Goal: Task Accomplishment & Management: Manage account settings

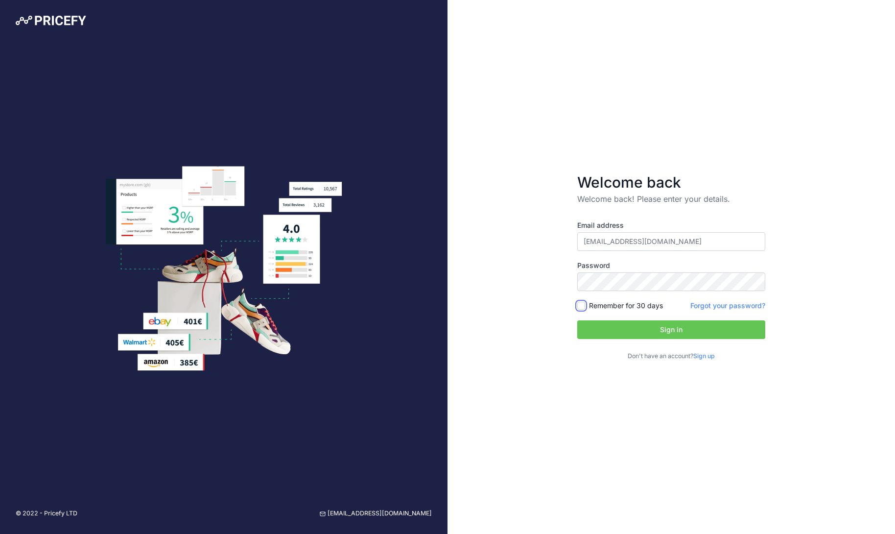
click at [581, 307] on input "Remember for 30 days" at bounding box center [581, 306] width 8 height 8
checkbox input "true"
click at [621, 333] on button "Sign in" at bounding box center [671, 329] width 188 height 19
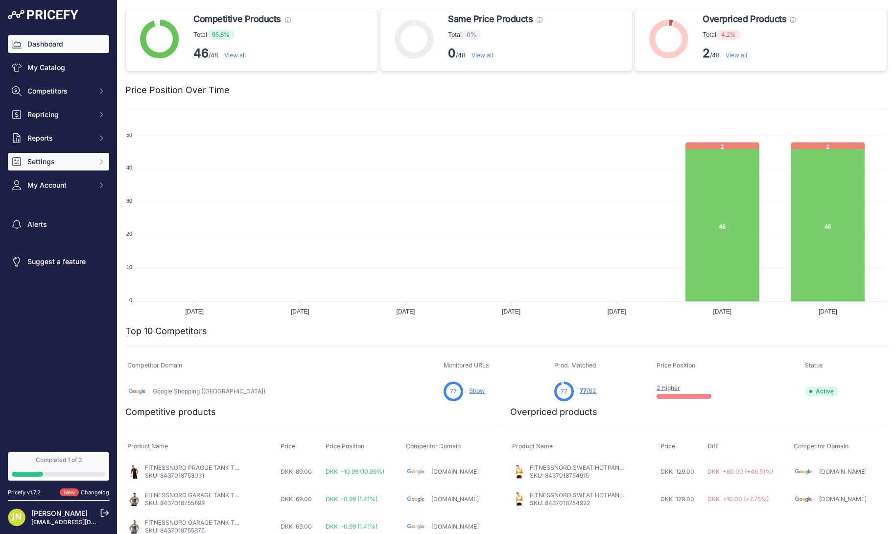
click at [75, 164] on span "Settings" at bounding box center [59, 162] width 64 height 10
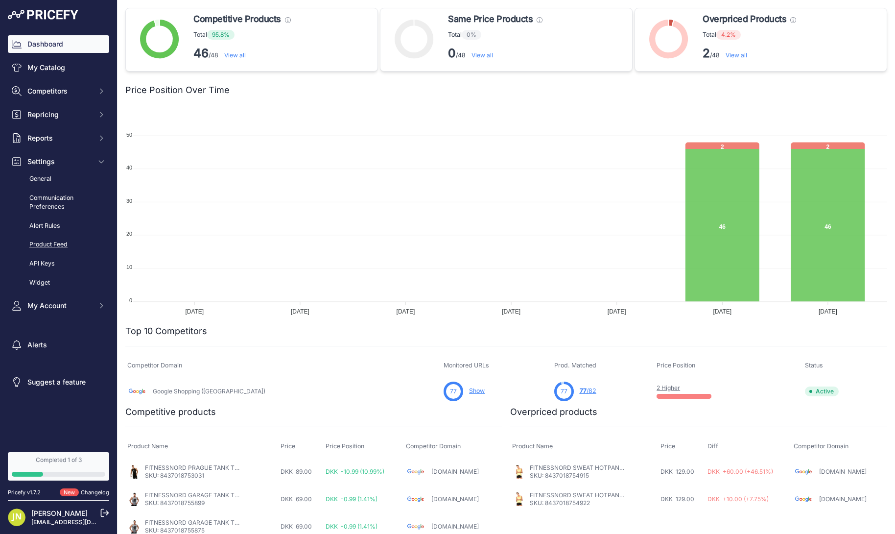
click at [59, 238] on link "Product Feed" at bounding box center [58, 244] width 101 height 17
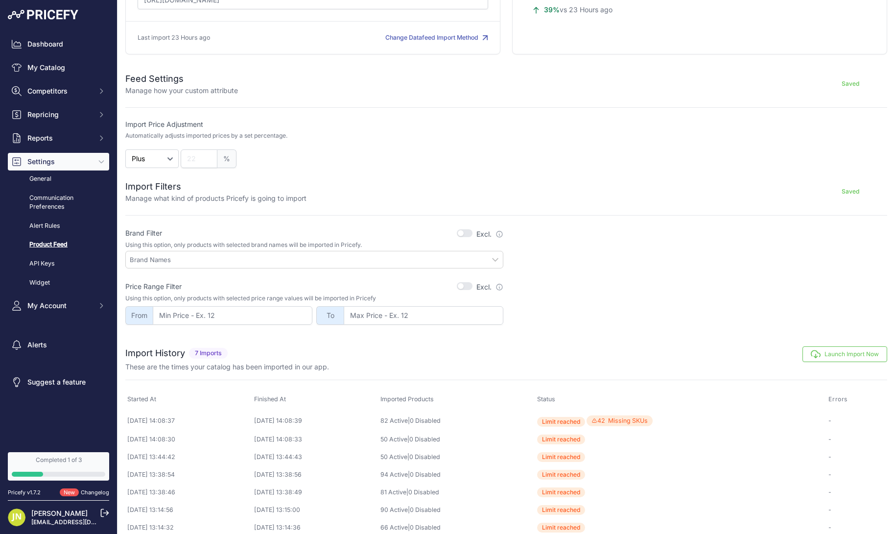
scroll to position [141, 0]
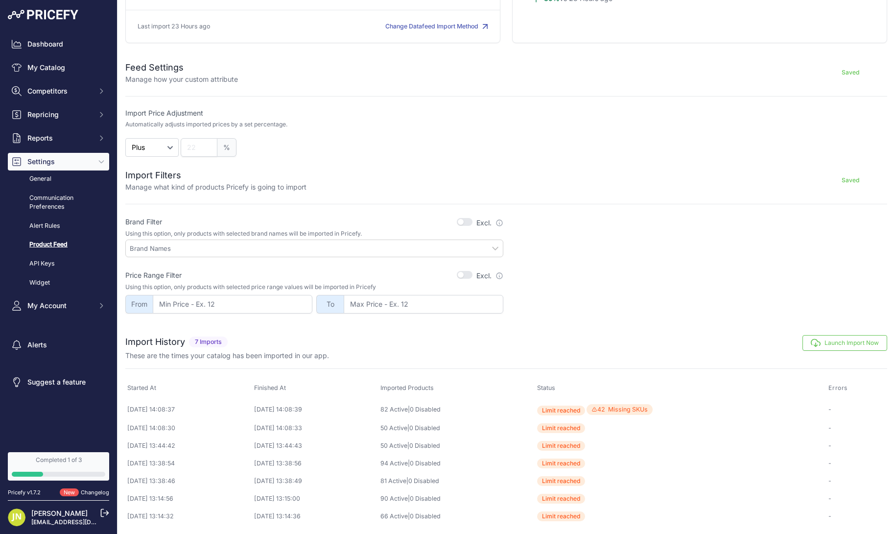
click at [839, 344] on button "Launch Import Now" at bounding box center [845, 343] width 85 height 16
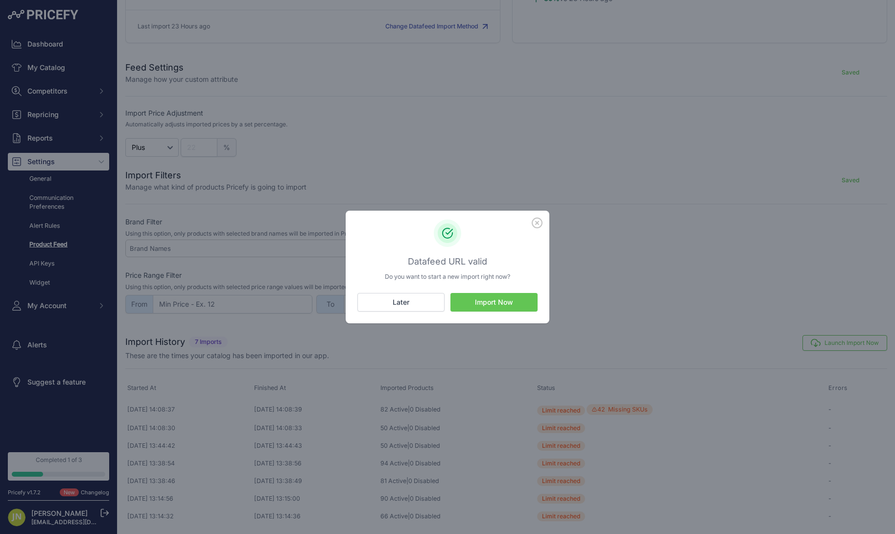
click at [534, 310] on button "Import Now" at bounding box center [494, 302] width 87 height 19
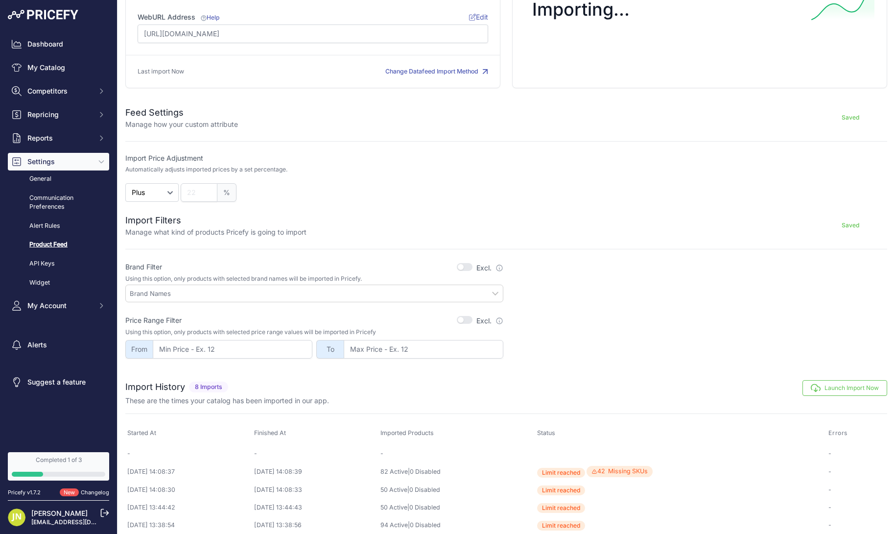
scroll to position [157, 0]
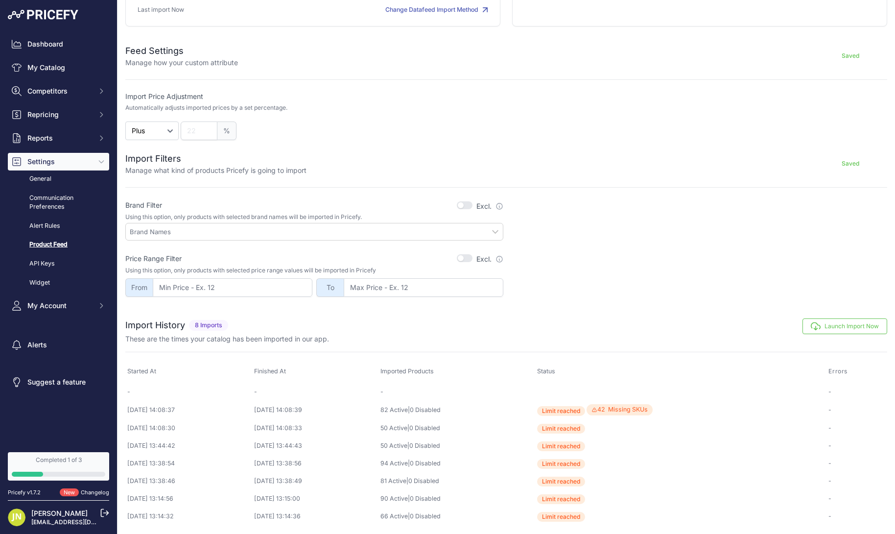
click at [827, 329] on button "Launch Import Now" at bounding box center [845, 326] width 85 height 16
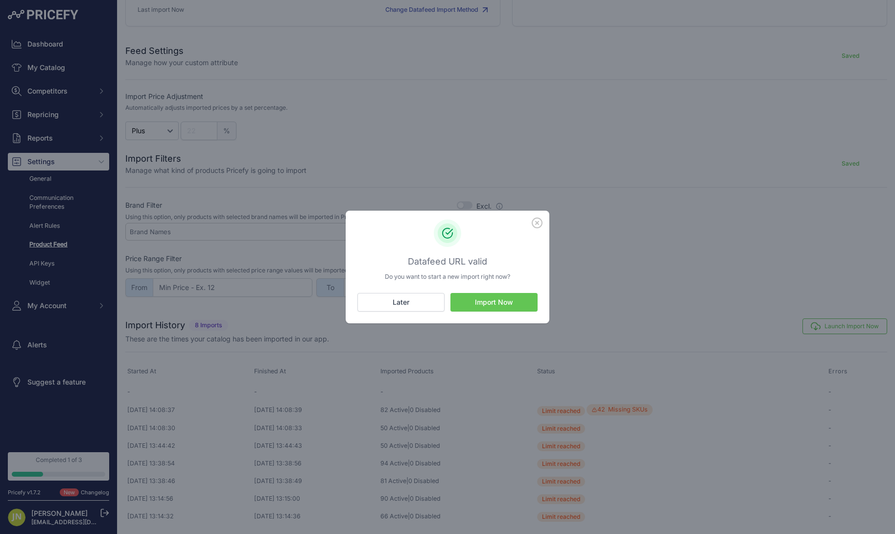
click at [519, 305] on button "Import Now" at bounding box center [494, 302] width 87 height 19
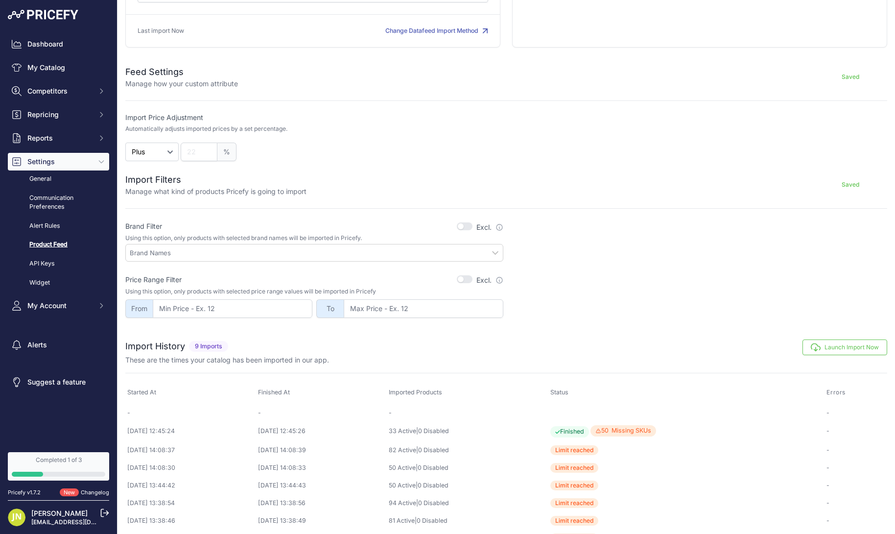
scroll to position [176, 0]
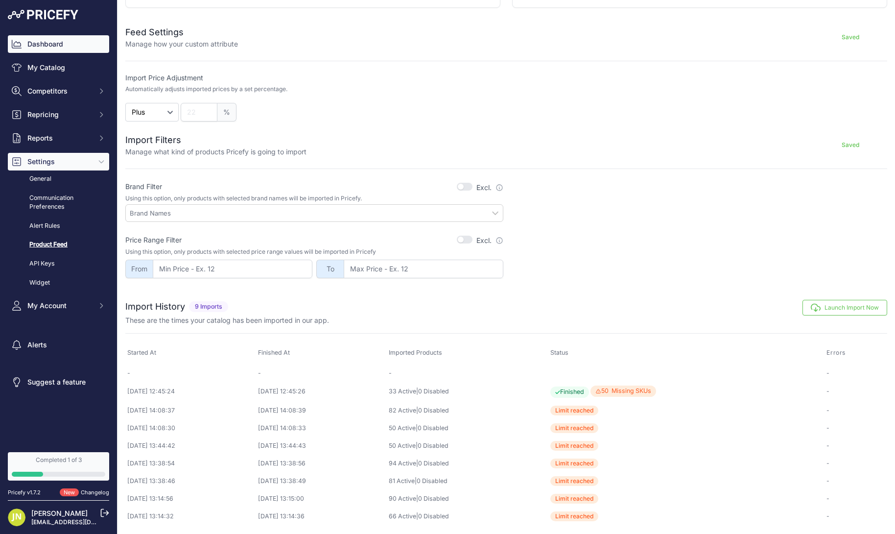
click at [39, 43] on link "Dashboard" at bounding box center [58, 44] width 101 height 18
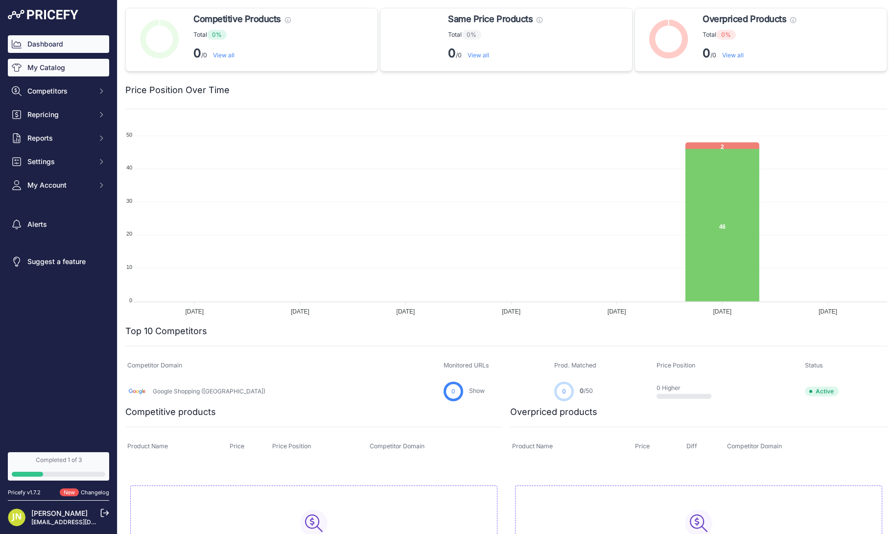
click at [29, 61] on link "My Catalog" at bounding box center [58, 68] width 101 height 18
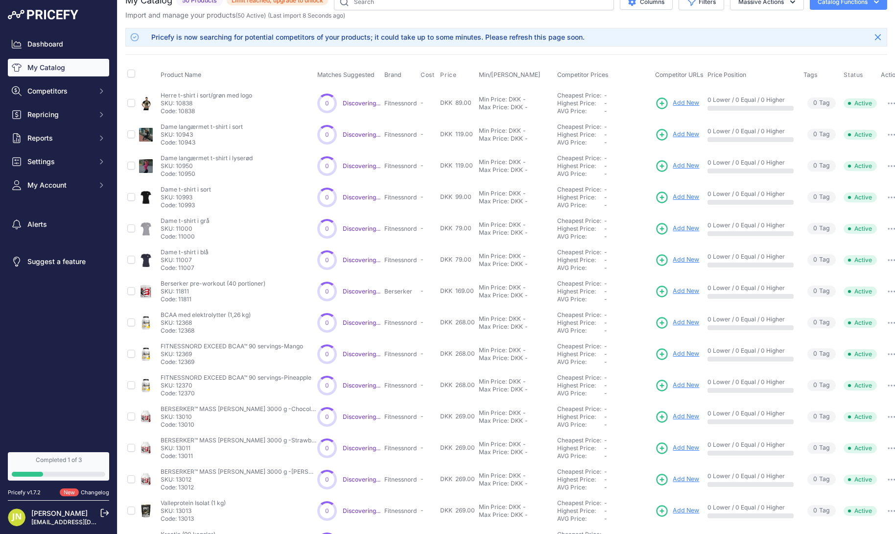
scroll to position [80, 0]
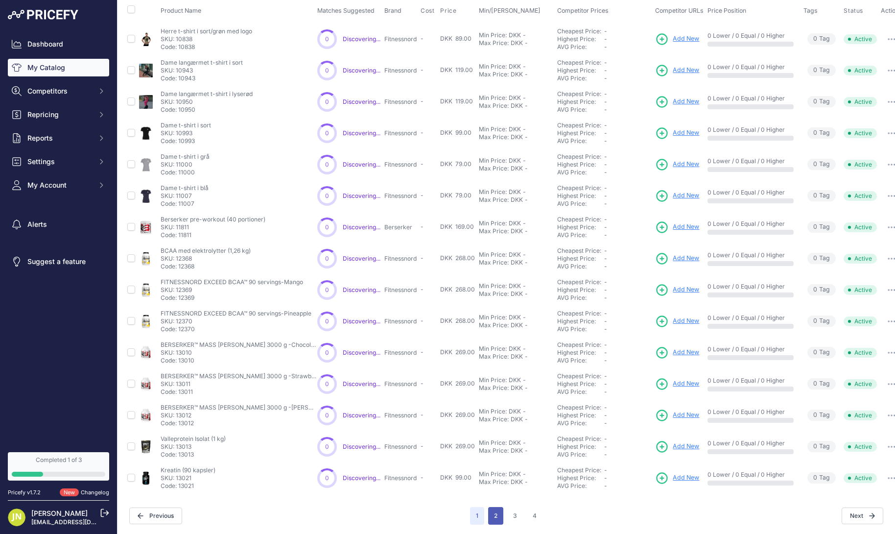
click at [494, 517] on button "2" at bounding box center [495, 516] width 15 height 18
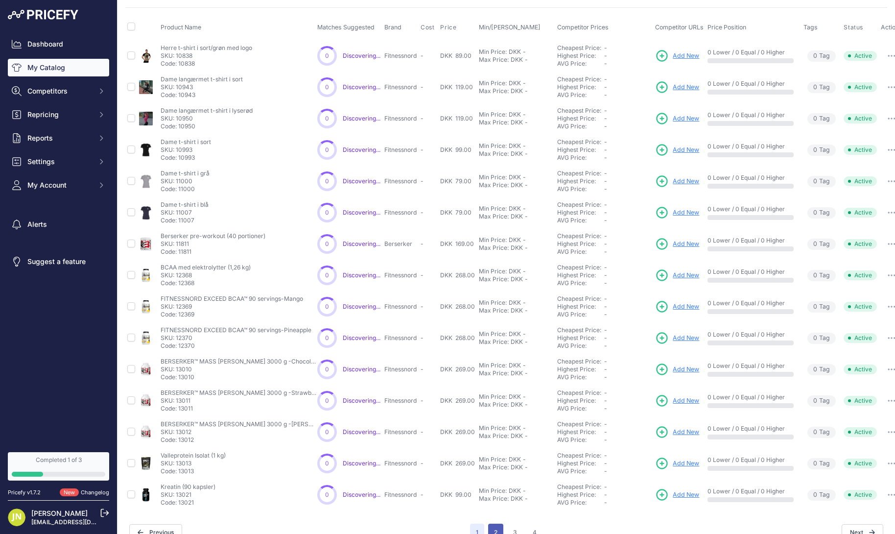
scroll to position [97, 0]
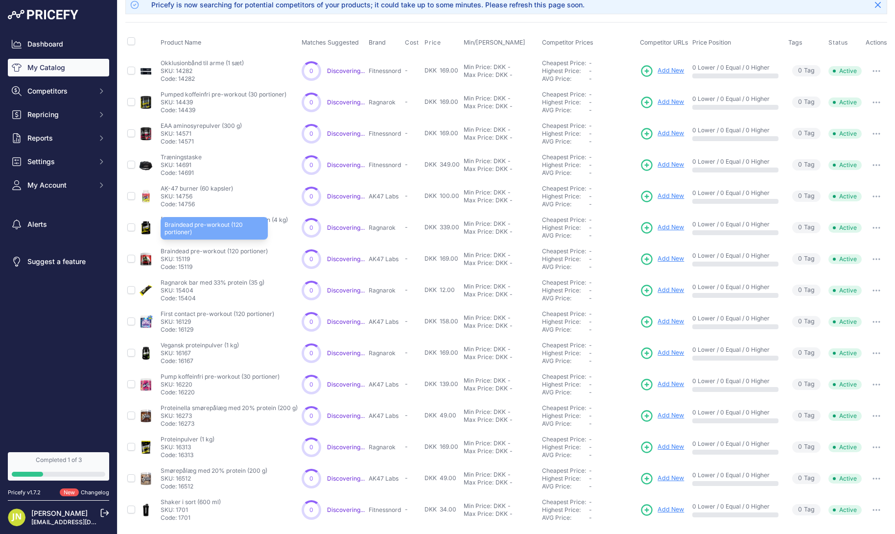
scroll to position [80, 0]
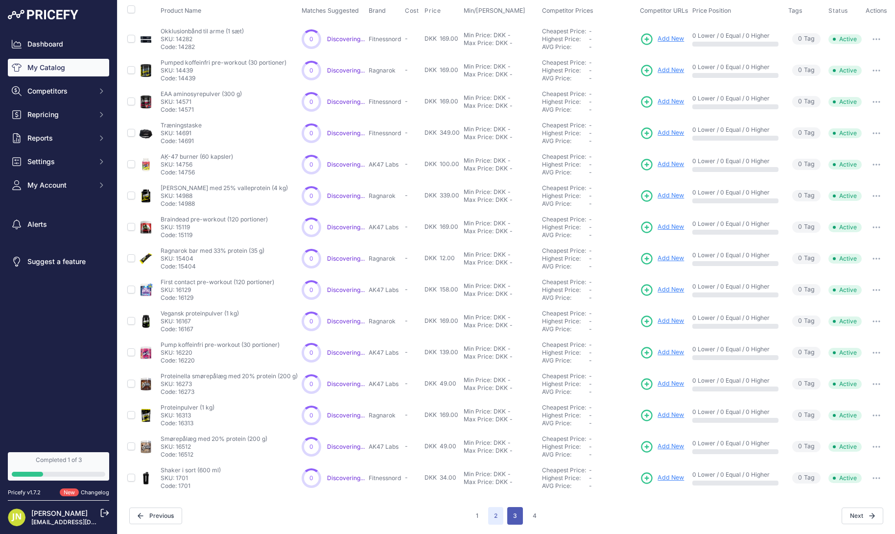
click at [522, 510] on button "3" at bounding box center [515, 516] width 16 height 18
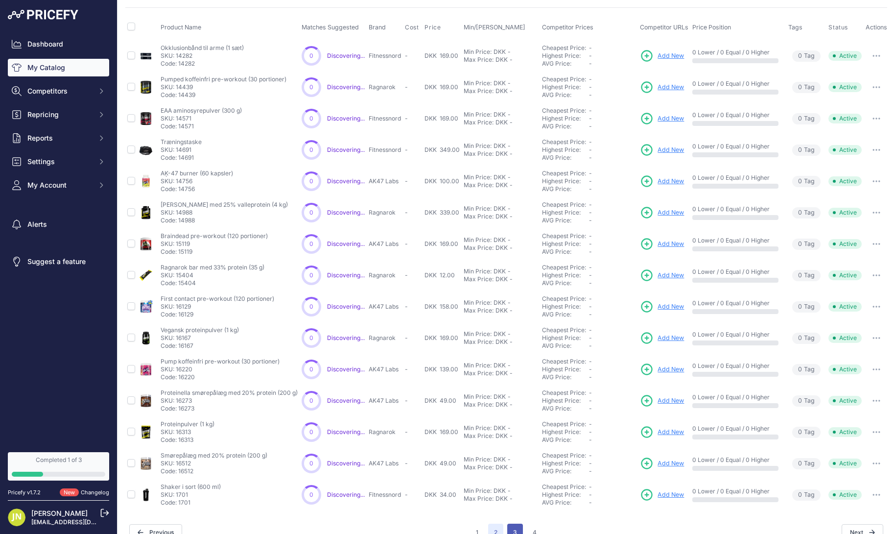
scroll to position [97, 0]
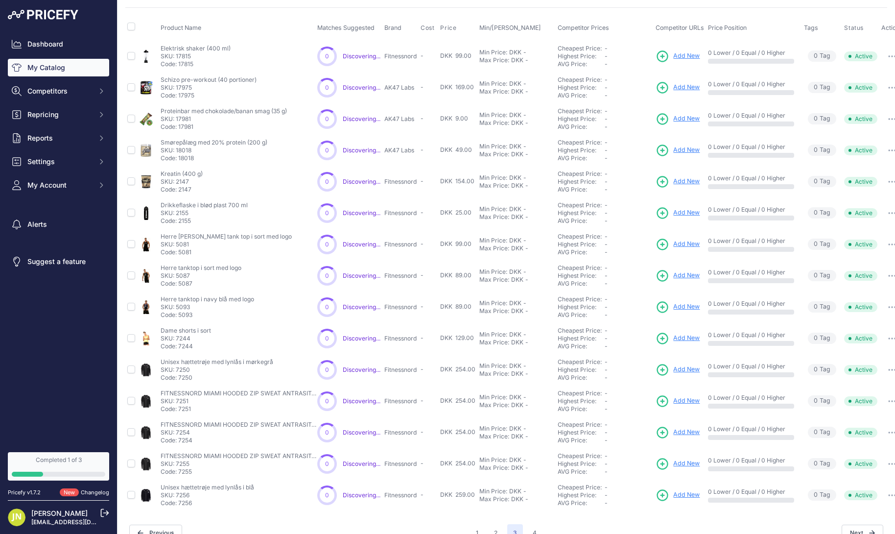
scroll to position [80, 0]
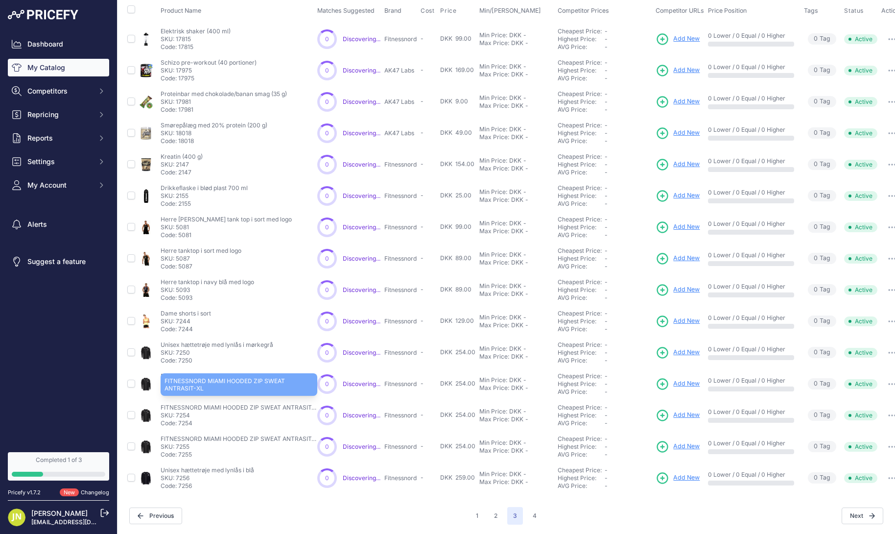
drag, startPoint x: 234, startPoint y: 407, endPoint x: 209, endPoint y: 406, distance: 24.5
click at [209, 406] on p "FITNESSNORD MIAMI HOODED ZIP SWEAT ANTRASIT-XL" at bounding box center [239, 408] width 157 height 8
click at [531, 514] on button "4" at bounding box center [535, 516] width 16 height 18
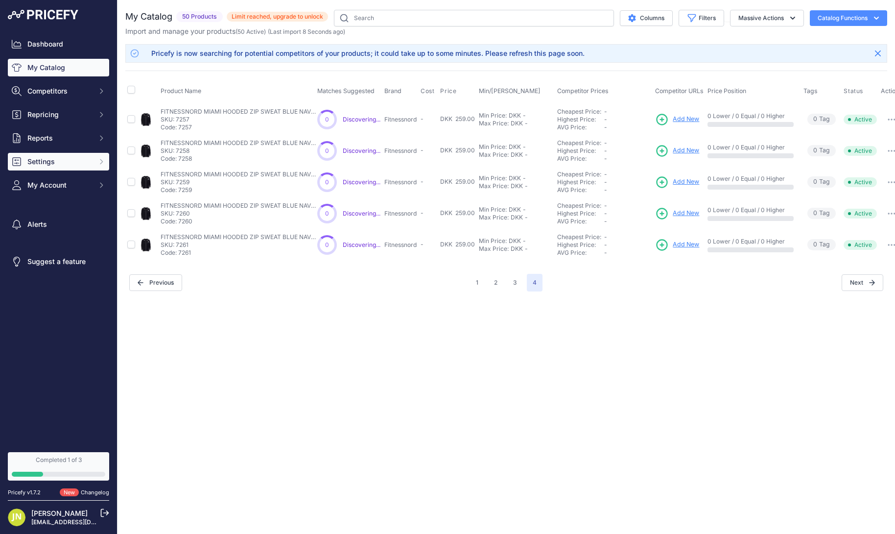
click at [71, 166] on span "Settings" at bounding box center [59, 162] width 64 height 10
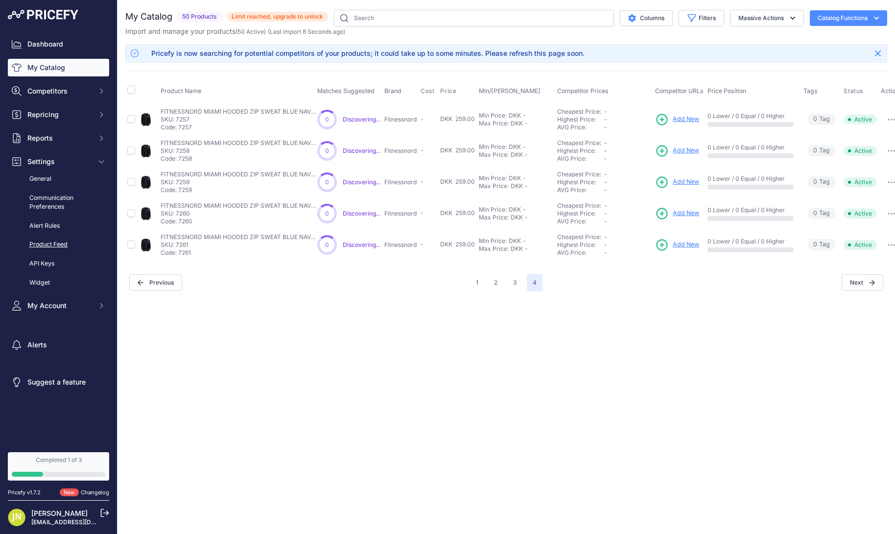
click at [50, 241] on link "Product Feed" at bounding box center [58, 244] width 101 height 17
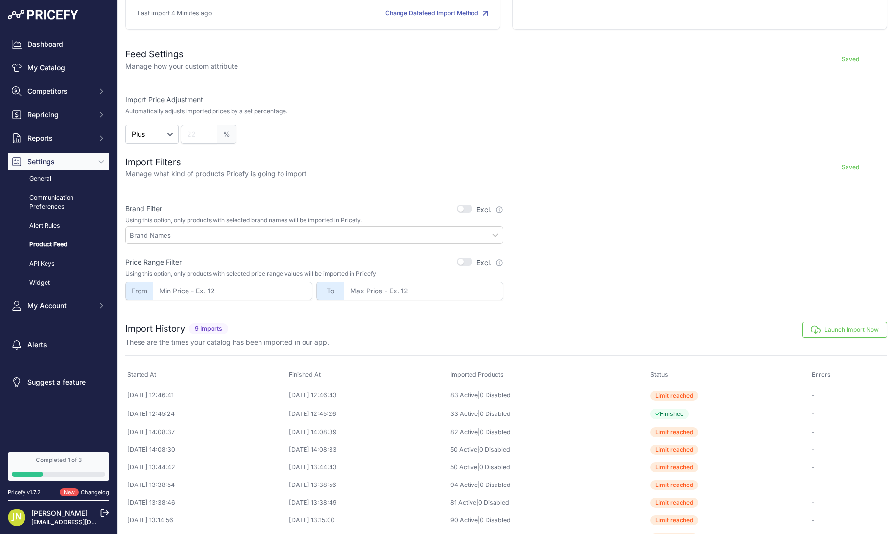
scroll to position [175, 0]
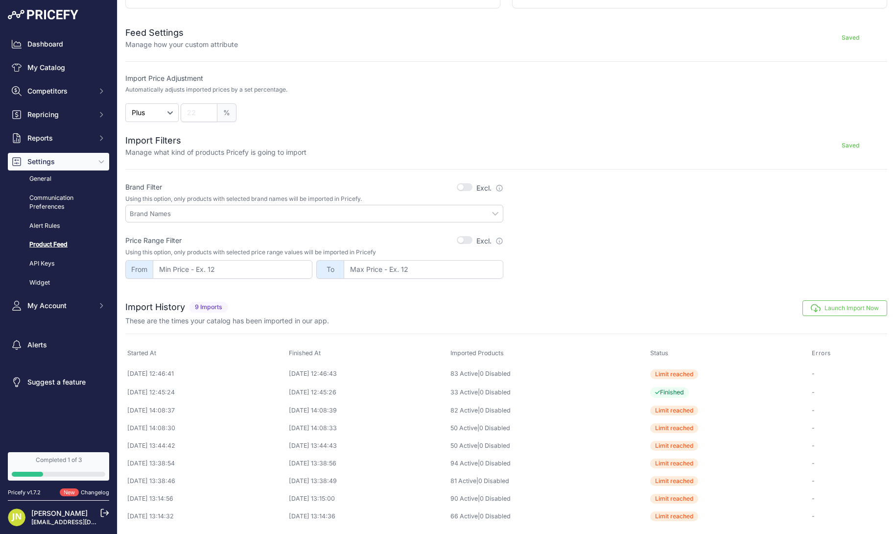
click at [822, 312] on button "Launch Import Now" at bounding box center [845, 308] width 85 height 16
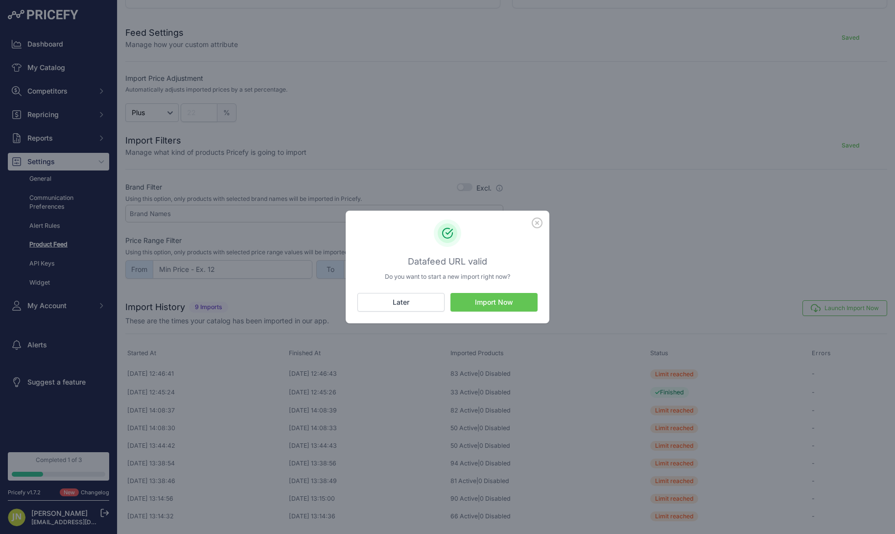
click at [516, 308] on button "Import Now" at bounding box center [494, 302] width 87 height 19
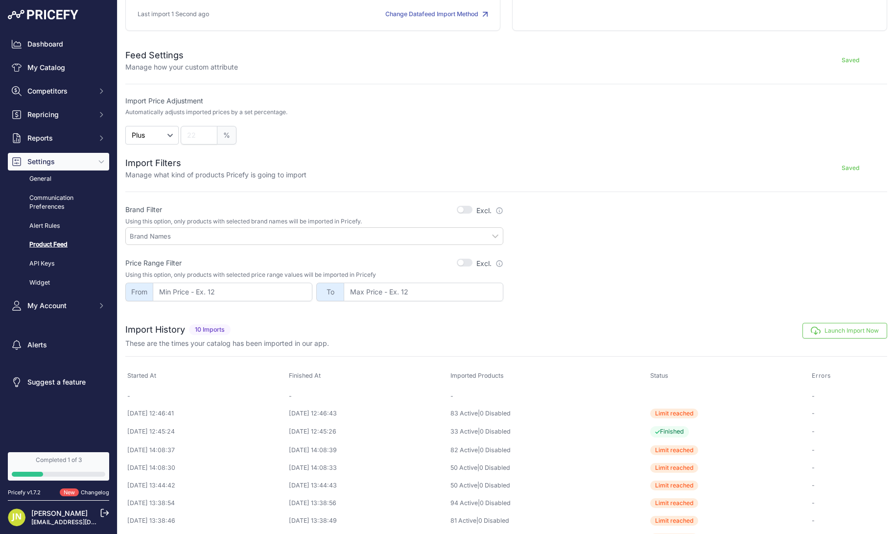
scroll to position [192, 0]
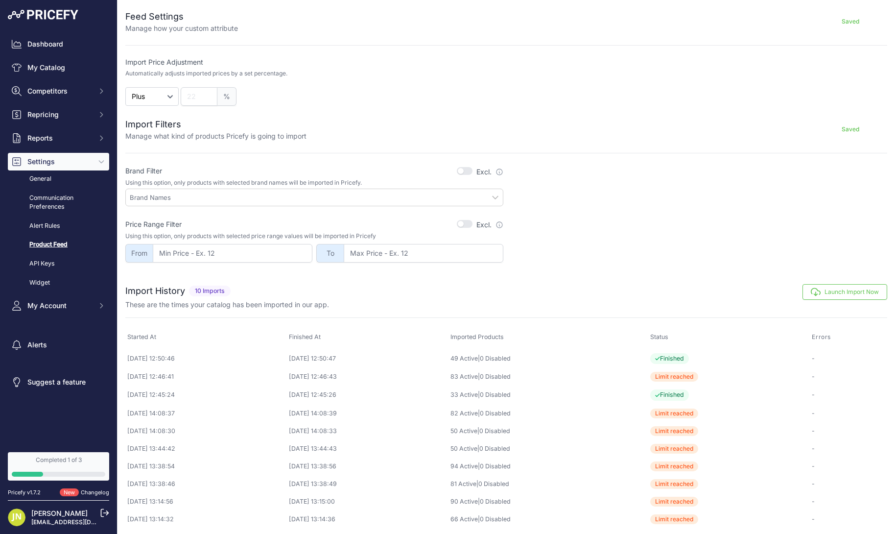
scroll to position [190, 0]
click at [55, 52] on link "Dashboard" at bounding box center [58, 44] width 101 height 18
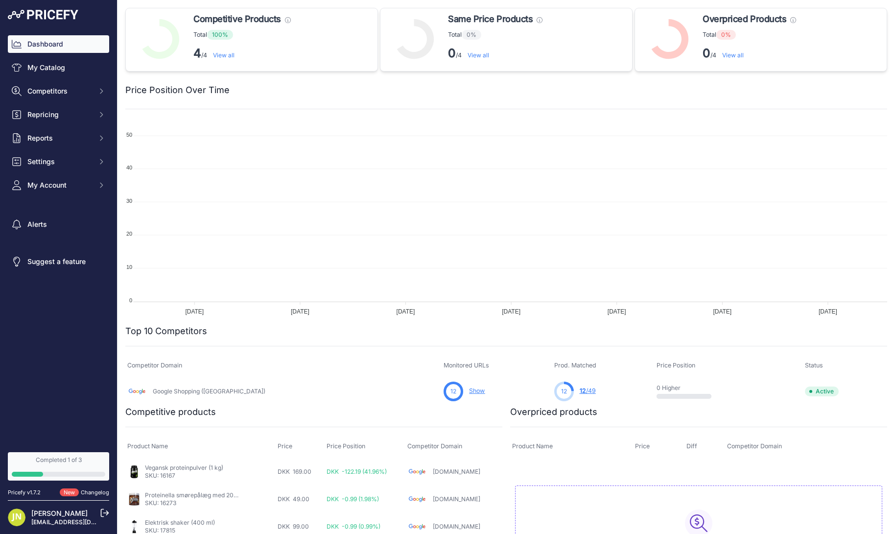
click at [51, 66] on link "My Catalog" at bounding box center [58, 68] width 101 height 18
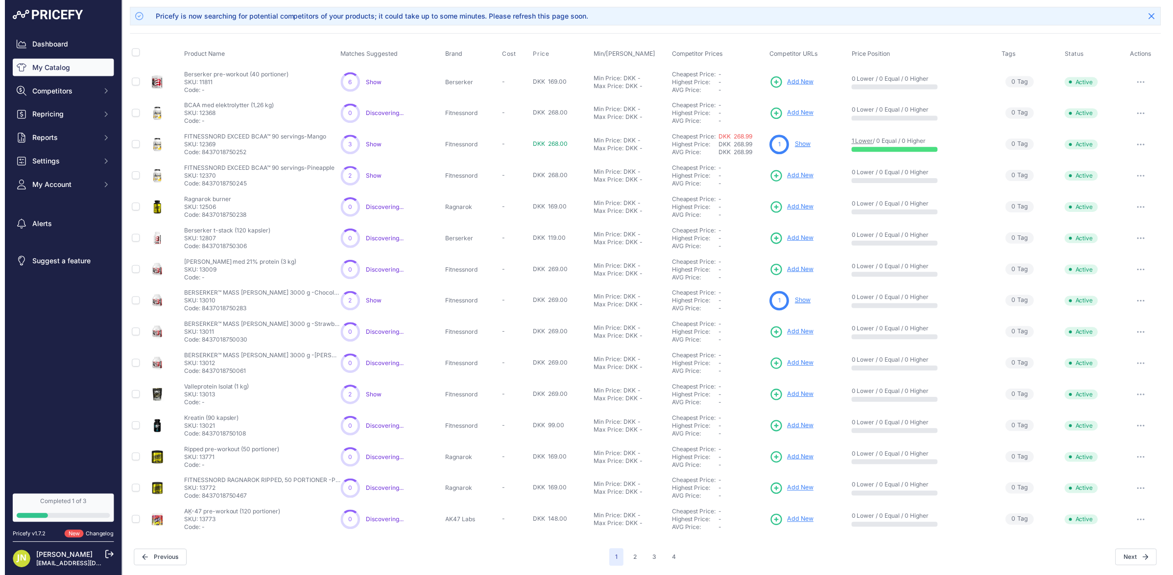
scroll to position [39, 0]
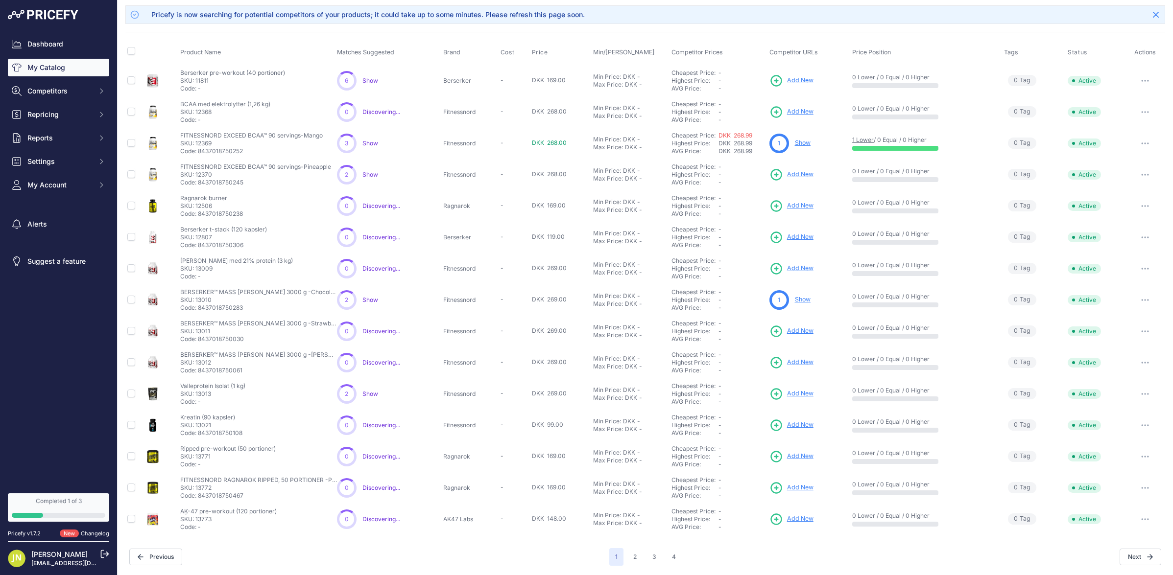
click at [247, 300] on p "SKU: 13010" at bounding box center [258, 300] width 157 height 8
drag, startPoint x: 253, startPoint y: 307, endPoint x: 176, endPoint y: 297, distance: 77.5
click at [176, 297] on tr "BERSERKER™ MASS GAINER 3000 g -Chocolate Milkshake Show" at bounding box center [645, 300] width 1040 height 31
click at [187, 292] on p "BERSERKER™ MASS GAINER 3000 g -Chocolate Milkshake" at bounding box center [258, 292] width 157 height 8
copy p "BERSERKER™ MASS GAINER 3000 g -Chocolate"
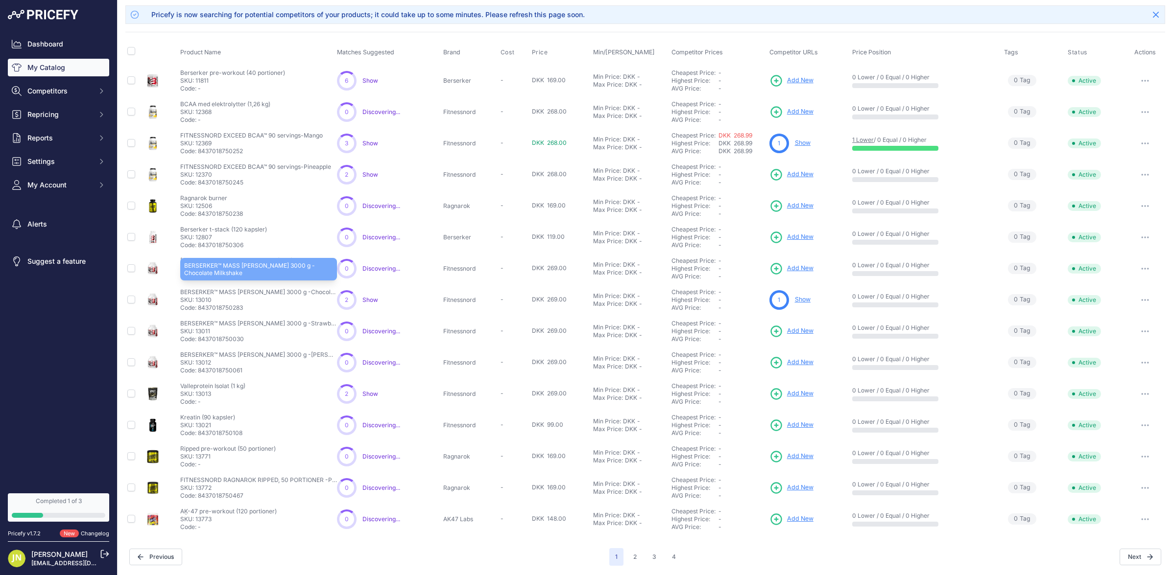
drag, startPoint x: 180, startPoint y: 292, endPoint x: 311, endPoint y: 294, distance: 131.8
click at [311, 294] on p "BERSERKER™ MASS [PERSON_NAME] 3000 g -Chocolate Milkshake" at bounding box center [258, 292] width 157 height 8
click at [132, 300] on input "checkbox" at bounding box center [131, 300] width 8 height 8
checkbox input "true"
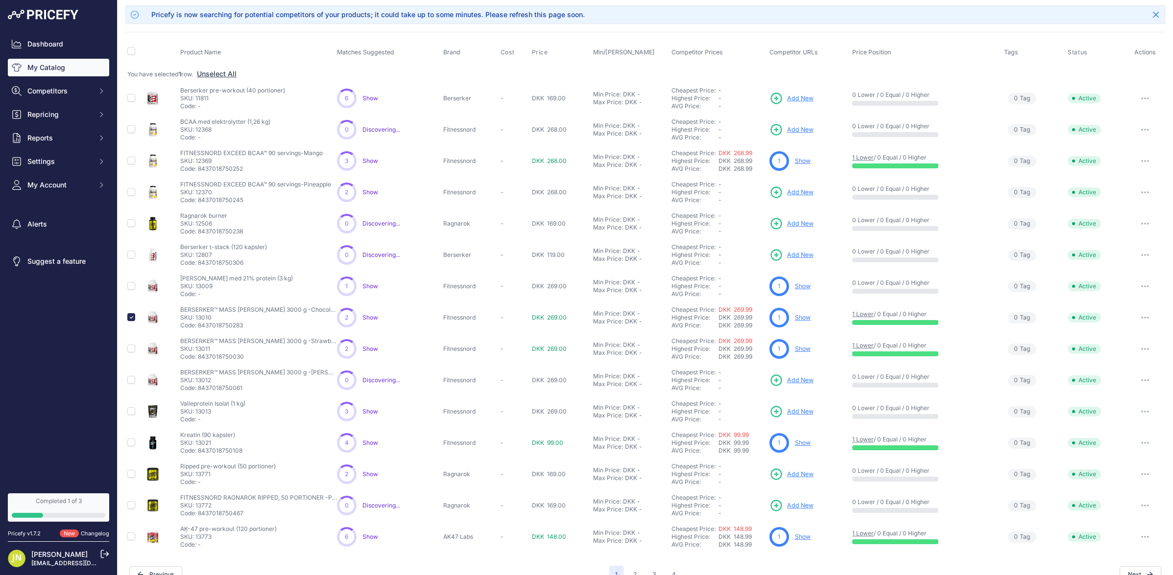
click at [895, 318] on button "button" at bounding box center [1145, 318] width 20 height 14
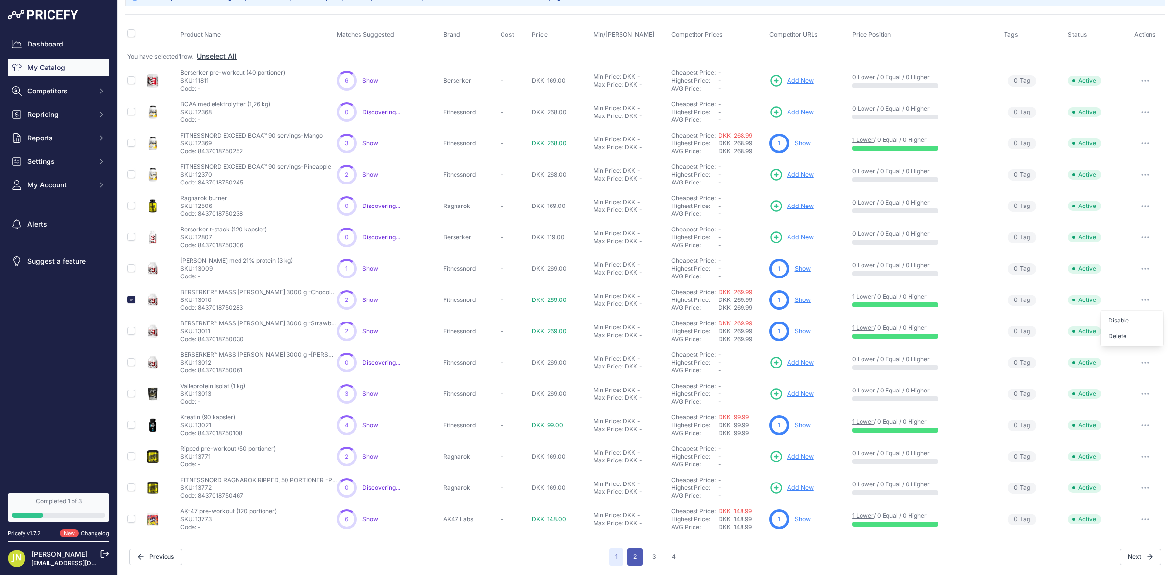
click at [635, 533] on button "2" at bounding box center [634, 557] width 15 height 18
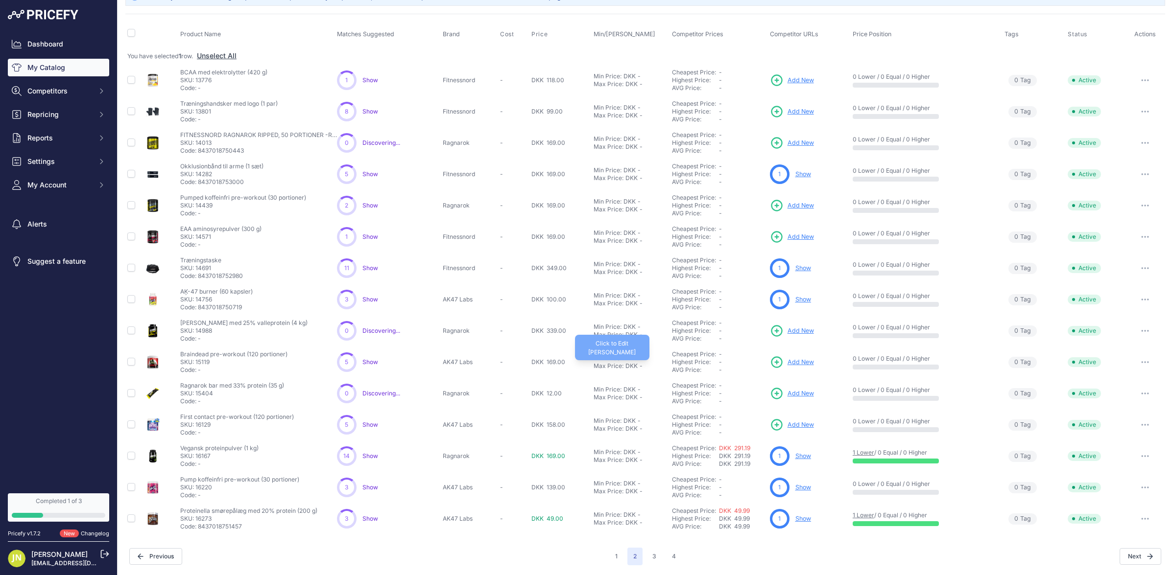
scroll to position [56, 0]
click at [656, 533] on button "3" at bounding box center [654, 557] width 16 height 18
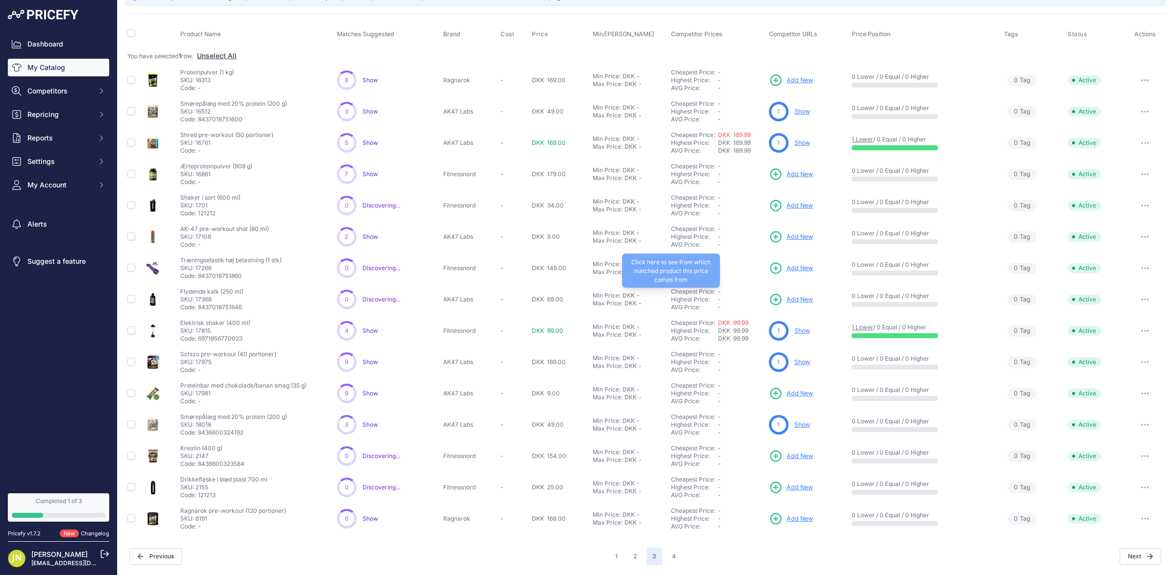
scroll to position [56, 0]
click at [674, 533] on button "4" at bounding box center [674, 557] width 16 height 18
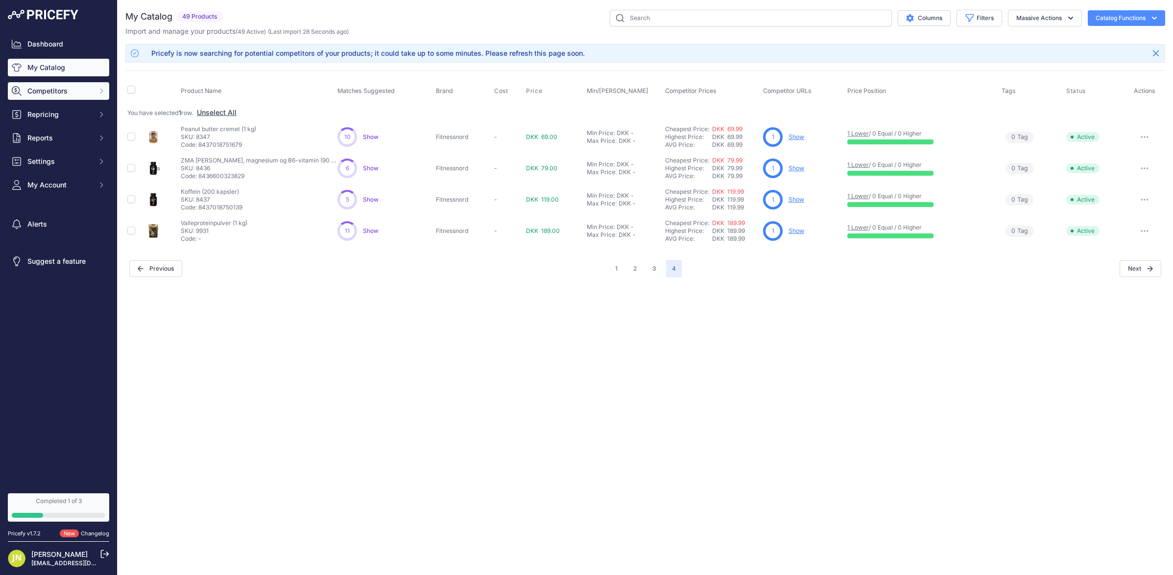
click at [63, 97] on button "Competitors" at bounding box center [58, 91] width 101 height 18
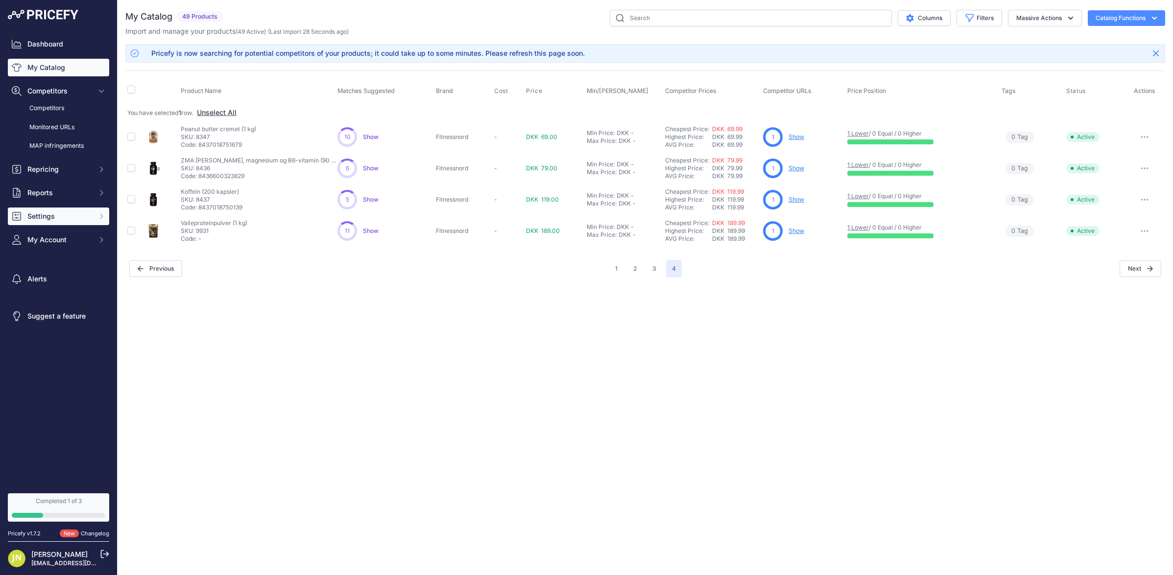
click at [60, 219] on span "Settings" at bounding box center [59, 217] width 64 height 10
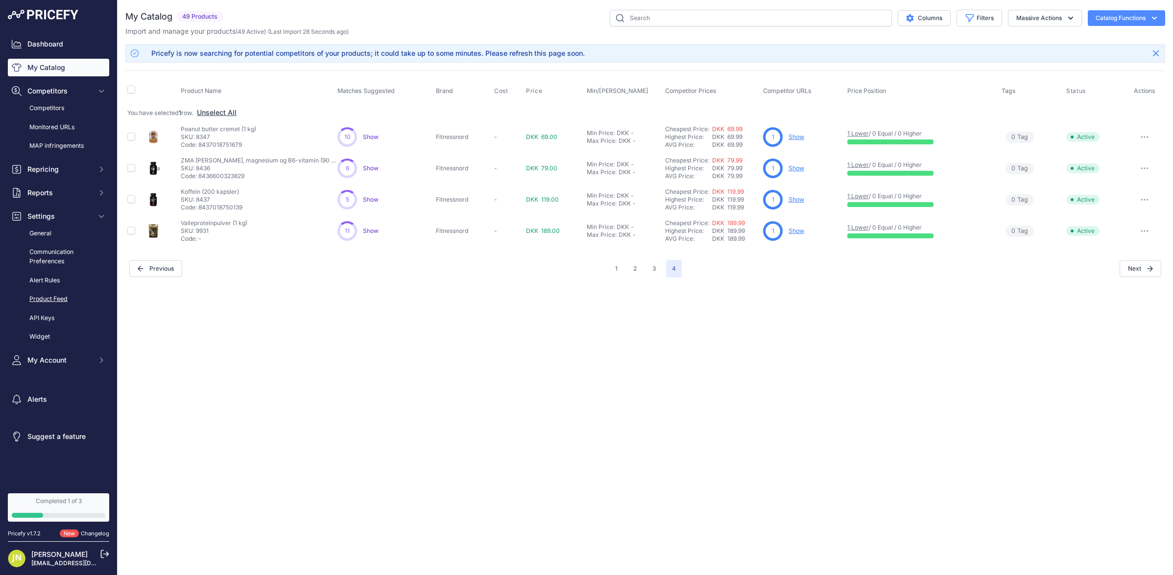
click at [54, 295] on link "Product Feed" at bounding box center [58, 299] width 101 height 17
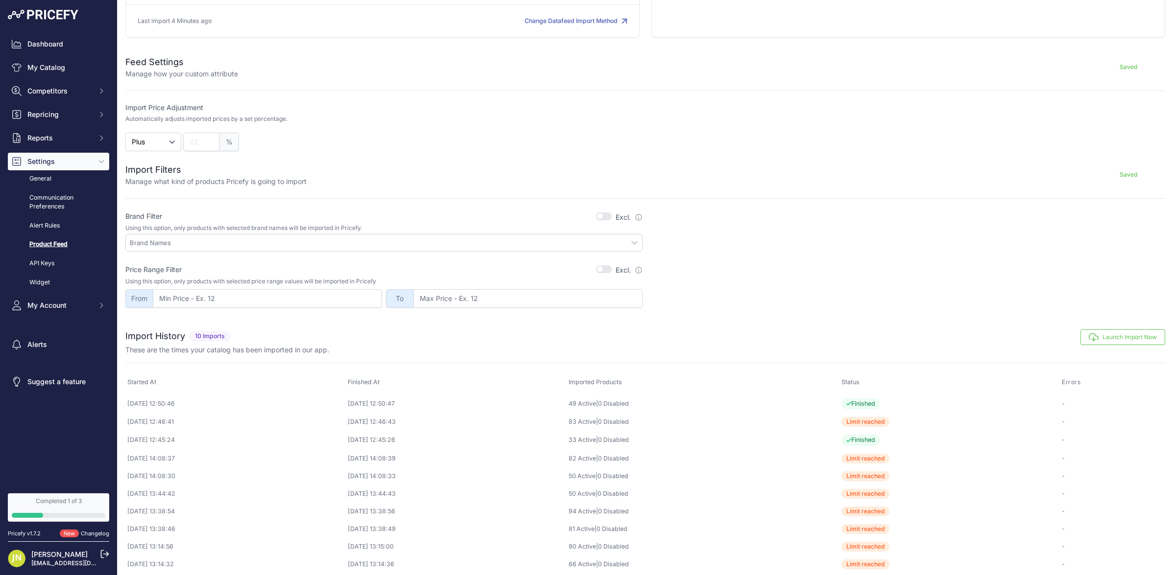
scroll to position [153, 0]
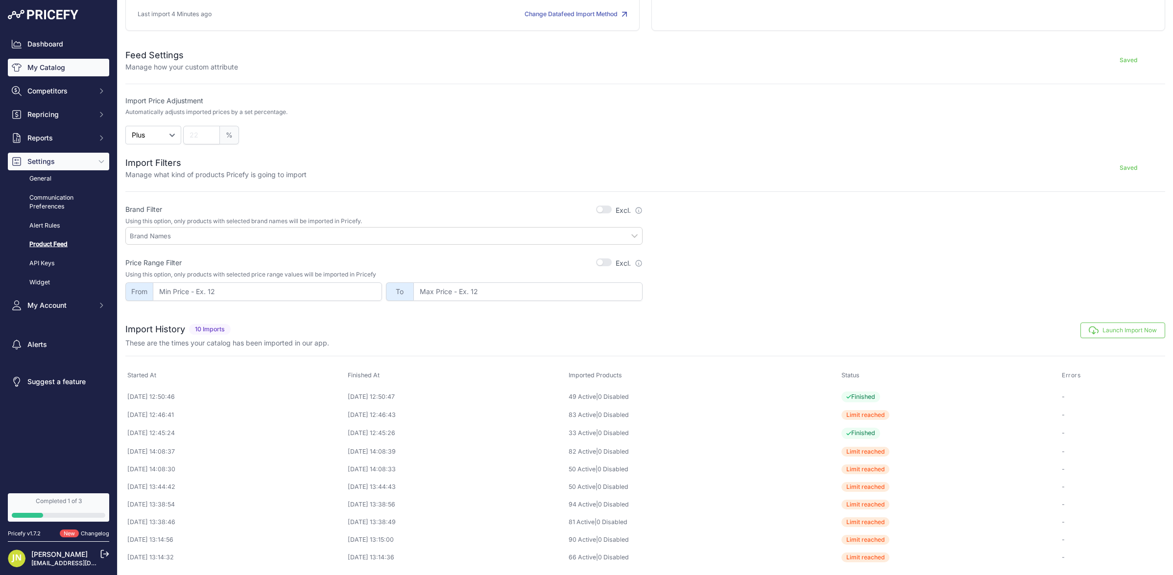
click at [44, 72] on link "My Catalog" at bounding box center [58, 68] width 101 height 18
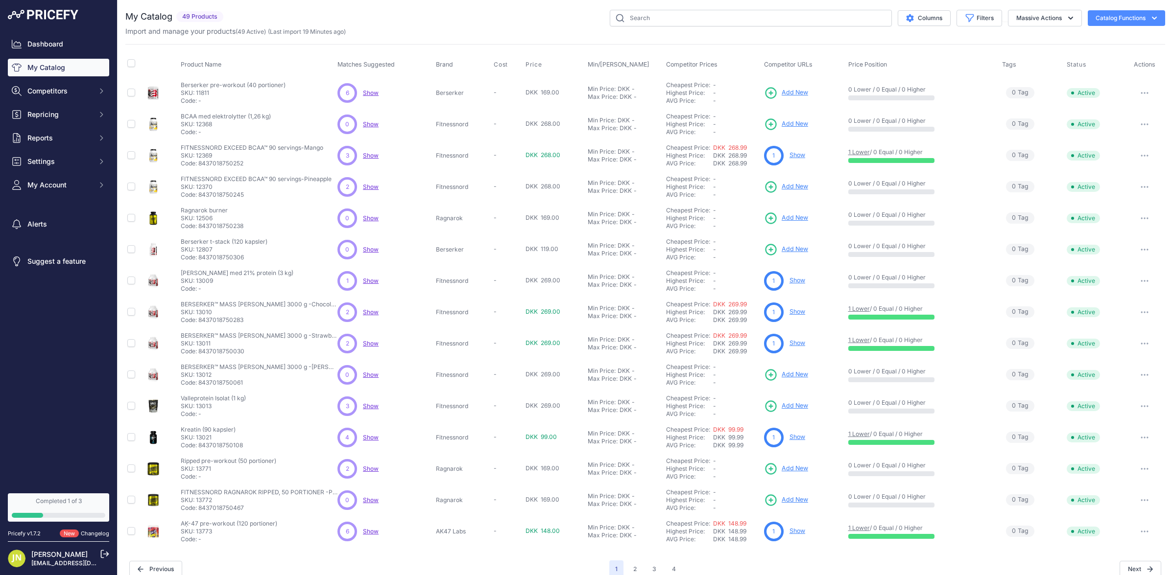
scroll to position [12, 0]
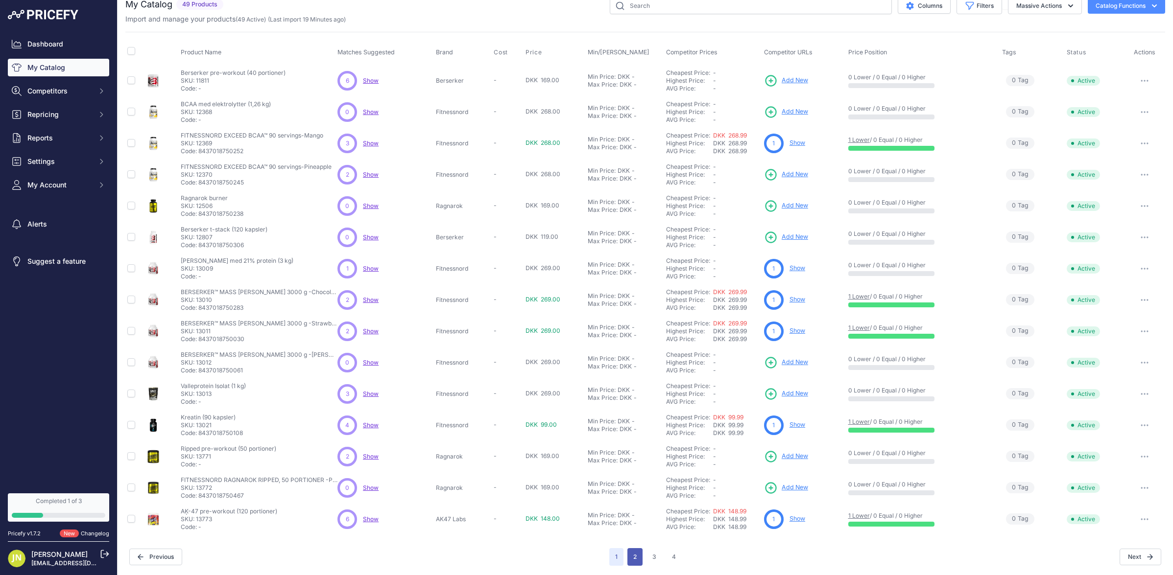
click at [635, 554] on button "2" at bounding box center [634, 557] width 15 height 18
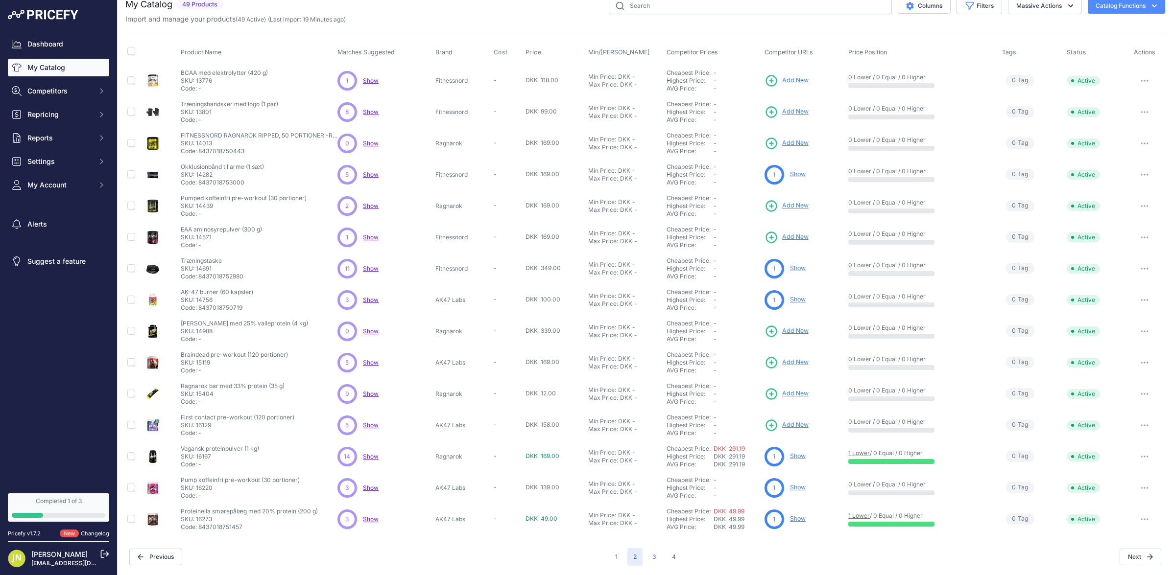
click at [67, 70] on link "My Catalog" at bounding box center [58, 68] width 101 height 18
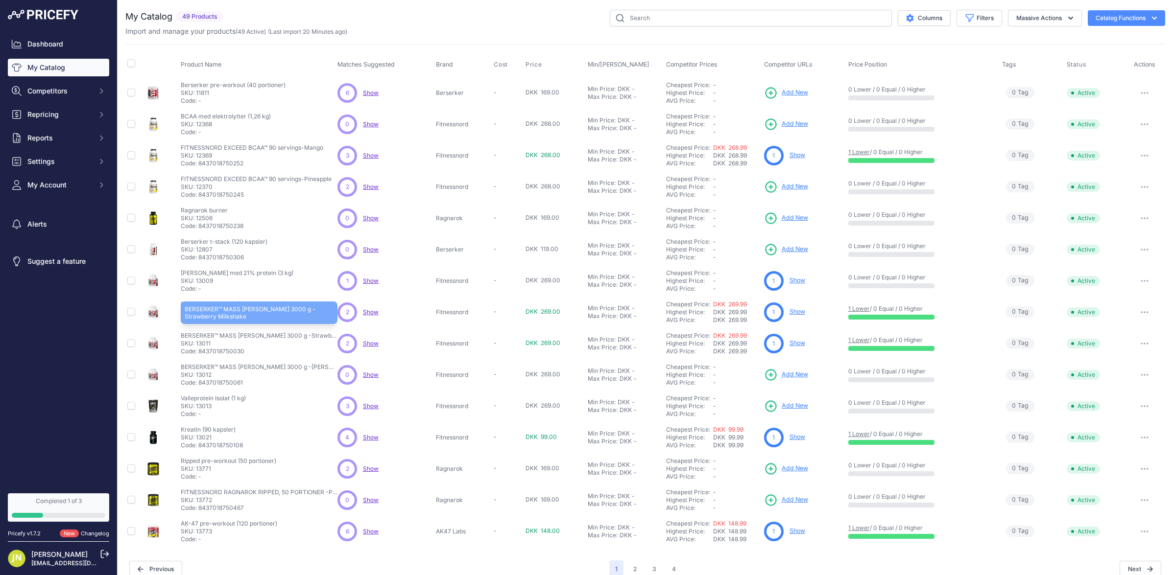
scroll to position [12, 0]
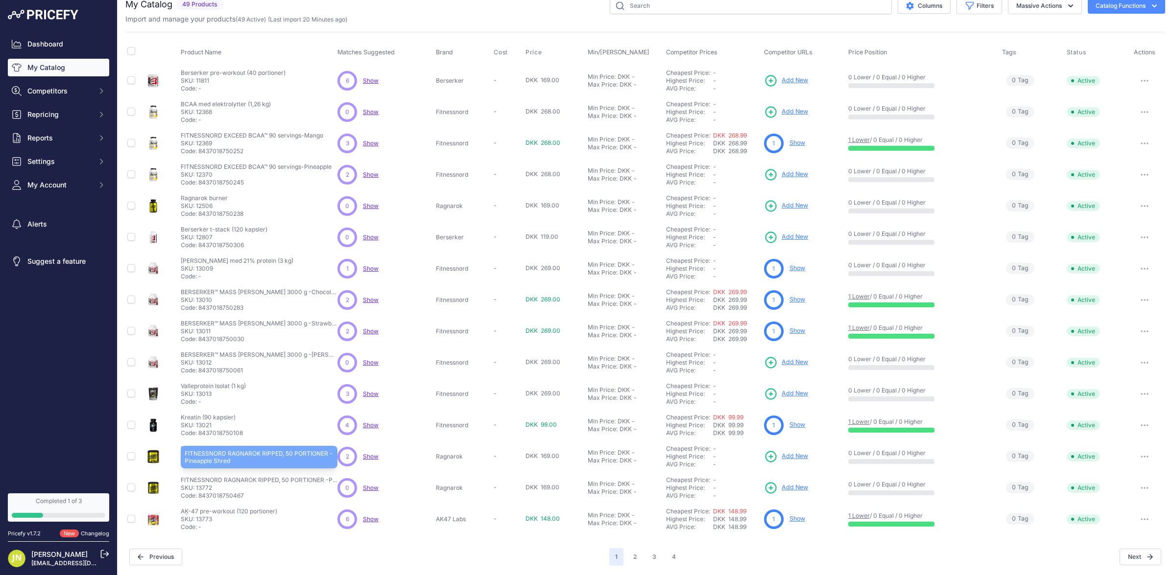
click at [259, 482] on p "FITNESSNORD RAGNAROK RIPPED, 50 PORTIONER -Pineapple Shred" at bounding box center [259, 480] width 157 height 8
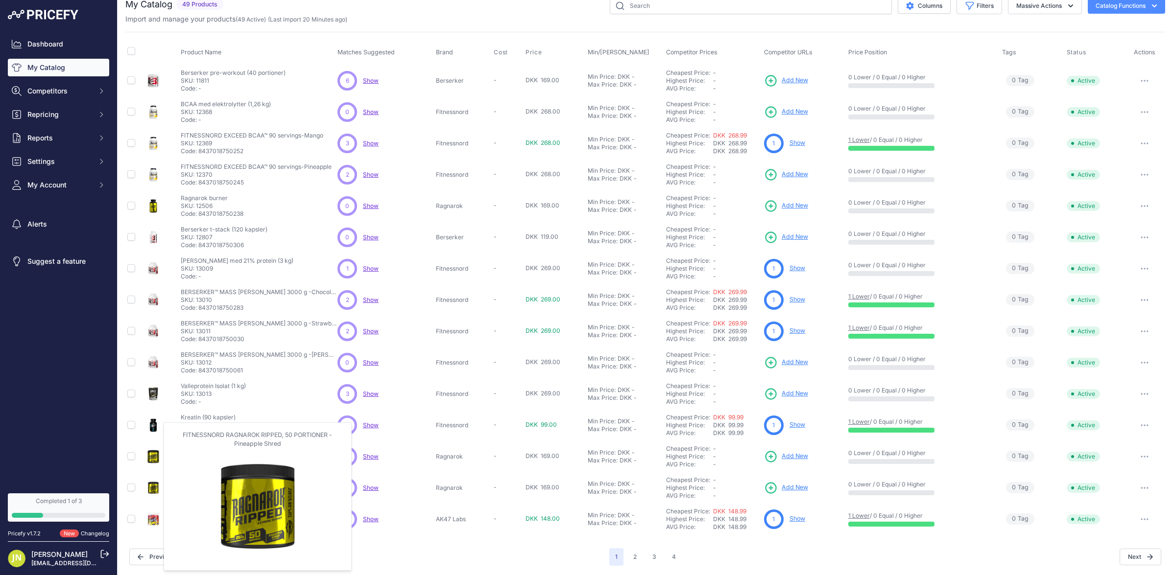
click at [152, 490] on img at bounding box center [153, 488] width 14 height 14
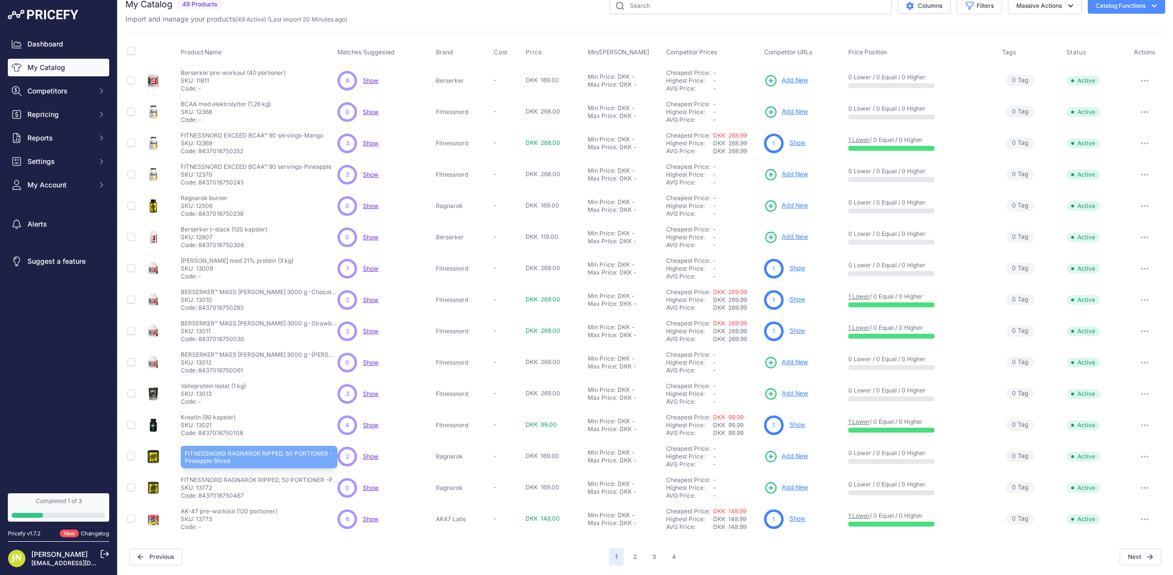
click at [301, 481] on p "FITNESSNORD RAGNAROK RIPPED, 50 PORTIONER -Pineapple Shred" at bounding box center [259, 480] width 157 height 8
click at [817, 487] on div "Add New" at bounding box center [804, 488] width 80 height 14
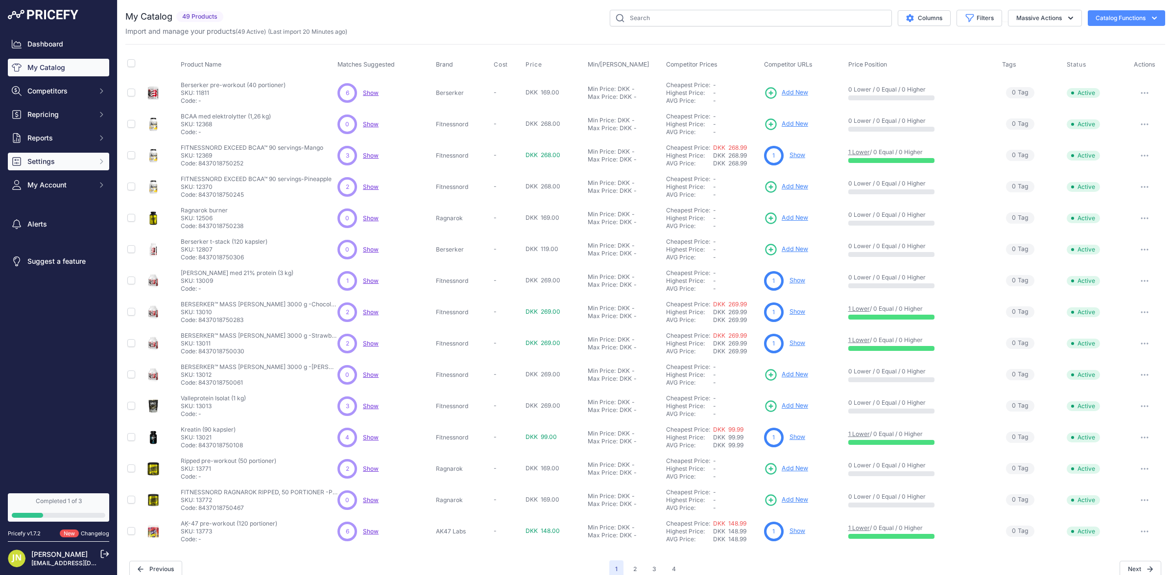
click at [56, 154] on button "Settings" at bounding box center [58, 162] width 101 height 18
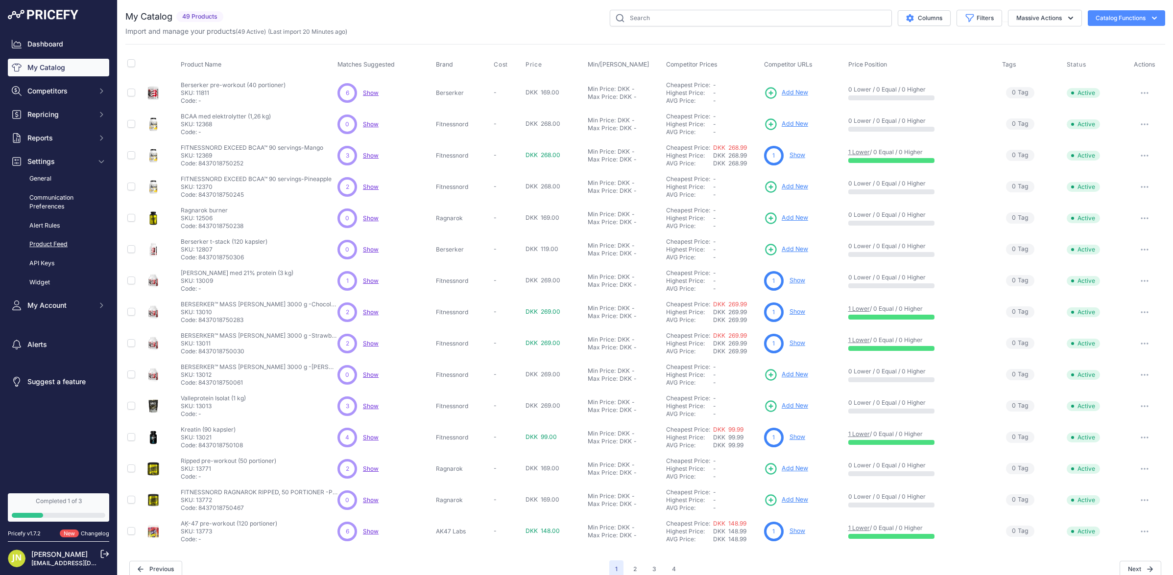
click at [55, 241] on link "Product Feed" at bounding box center [58, 244] width 101 height 17
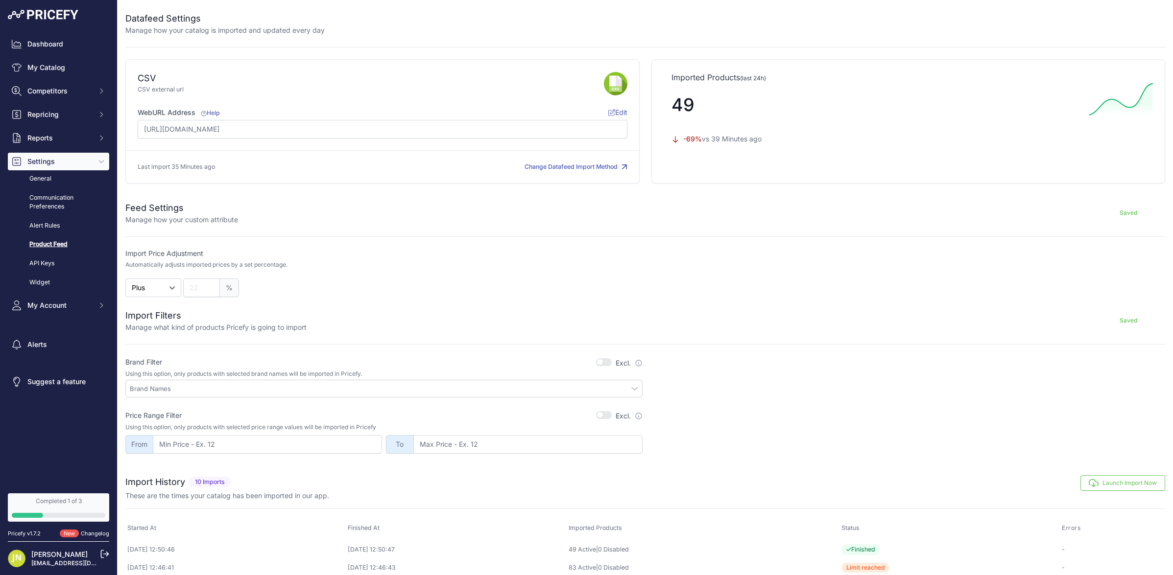
scroll to position [153, 0]
